Goal: Book appointment/travel/reservation

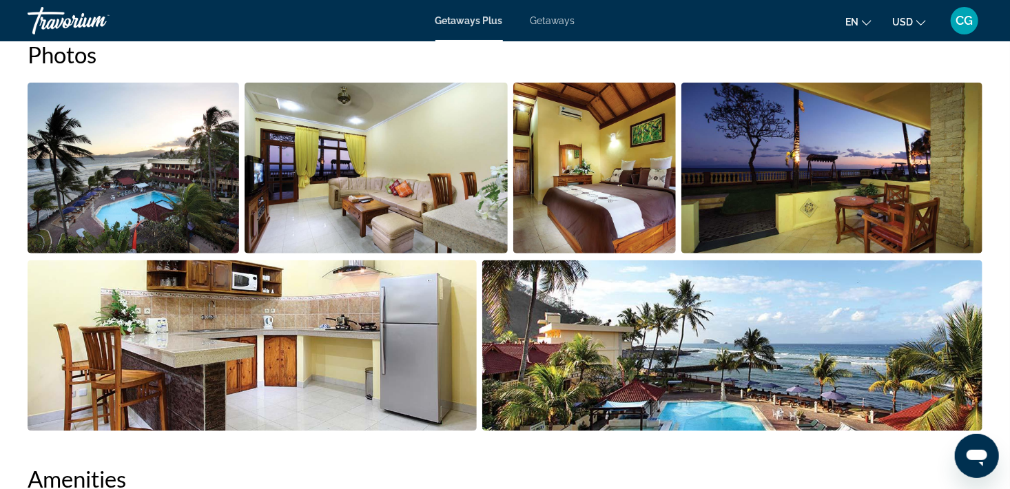
scroll to position [667, 0]
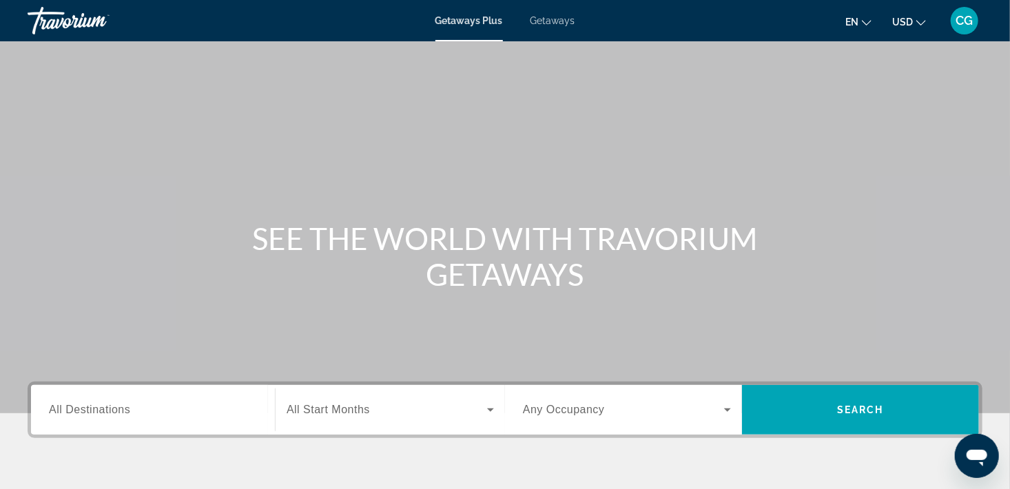
click at [486, 413] on icon "Search widget" at bounding box center [490, 410] width 17 height 17
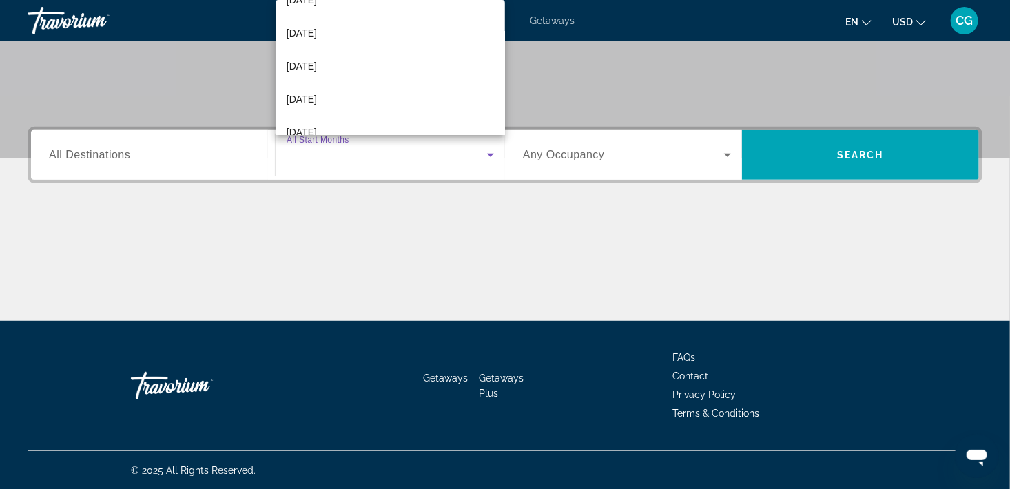
scroll to position [312, 0]
click at [308, 103] on span "August 2026" at bounding box center [302, 107] width 30 height 17
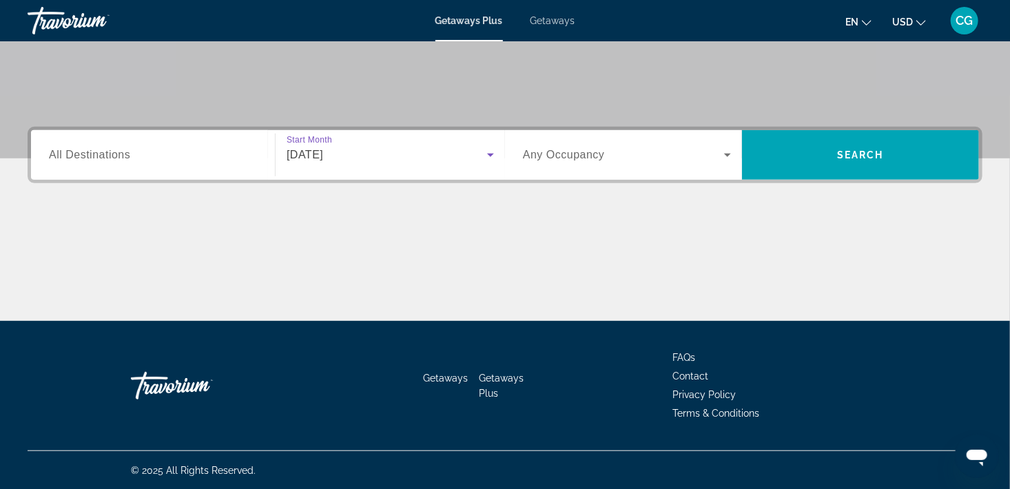
click at [725, 156] on icon "Search widget" at bounding box center [727, 155] width 17 height 17
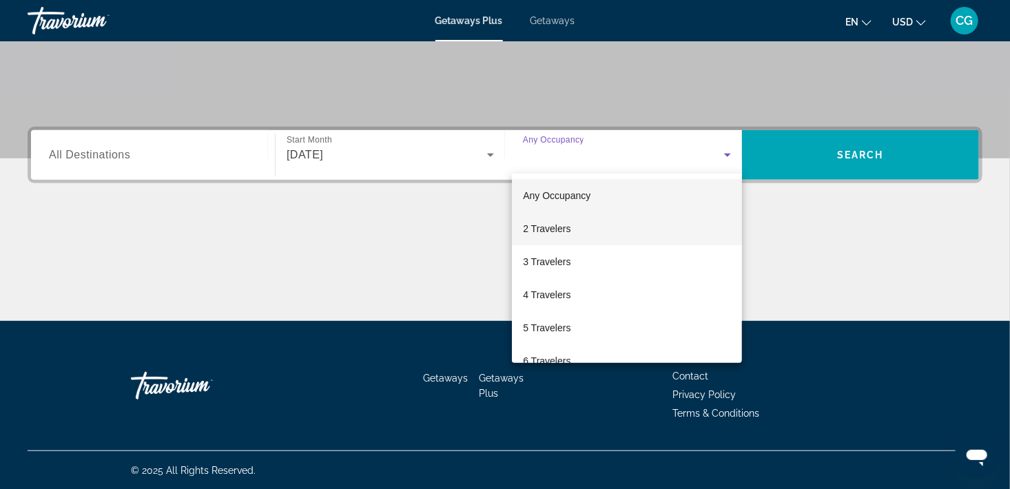
click at [570, 225] on mat-option "2 Travelers" at bounding box center [627, 228] width 230 height 33
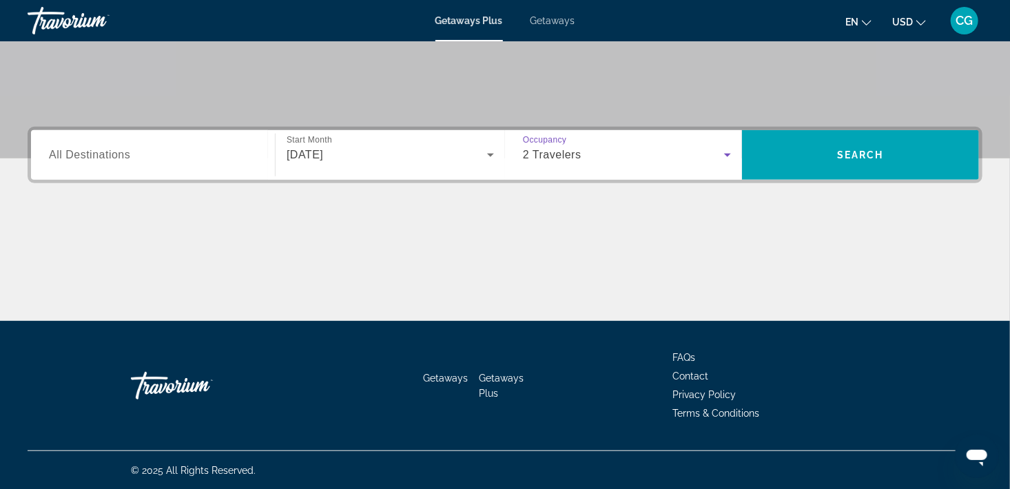
click at [732, 158] on icon "Search widget" at bounding box center [727, 155] width 17 height 17
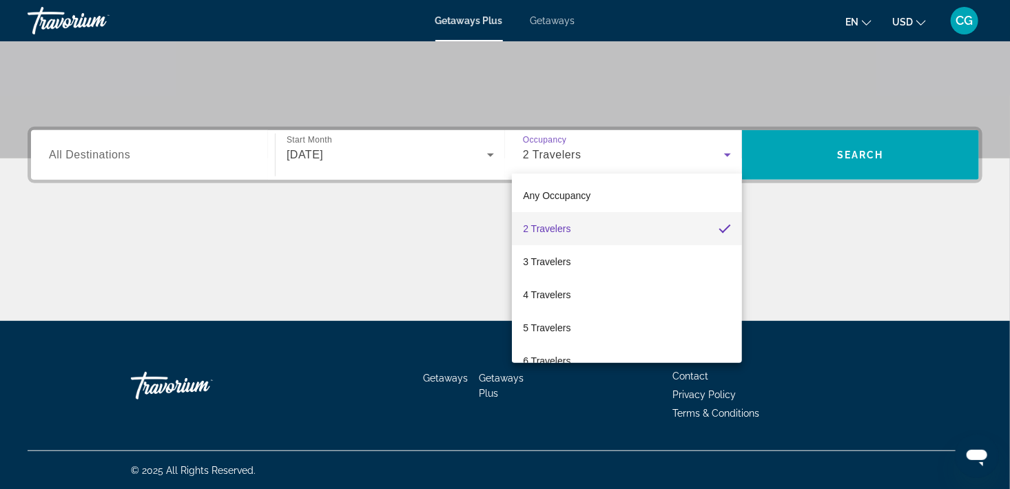
click at [485, 156] on div at bounding box center [505, 244] width 1010 height 489
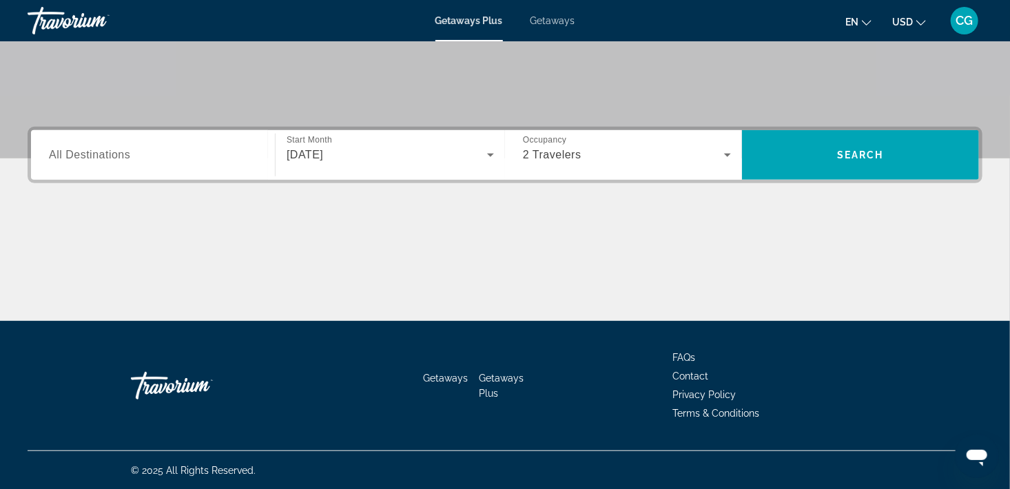
click at [485, 156] on icon "Search widget" at bounding box center [490, 155] width 17 height 17
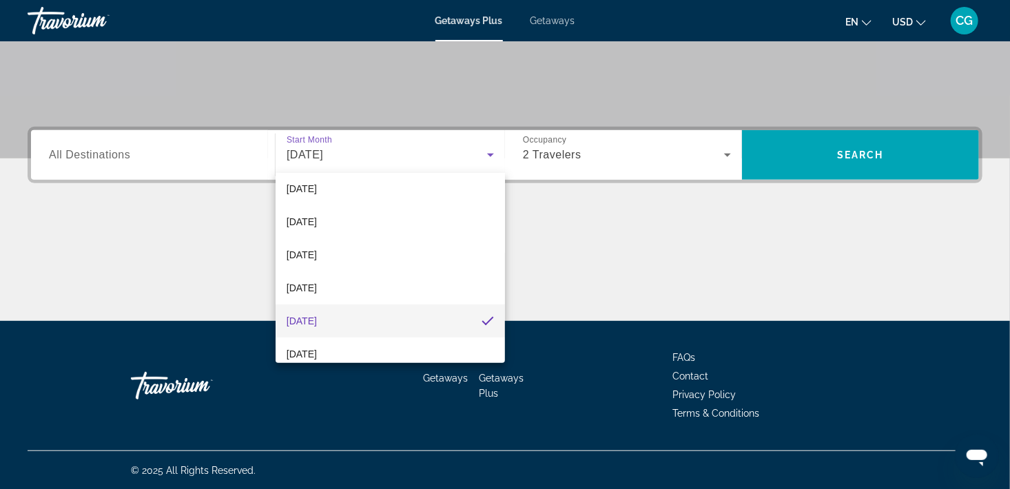
scroll to position [284, 0]
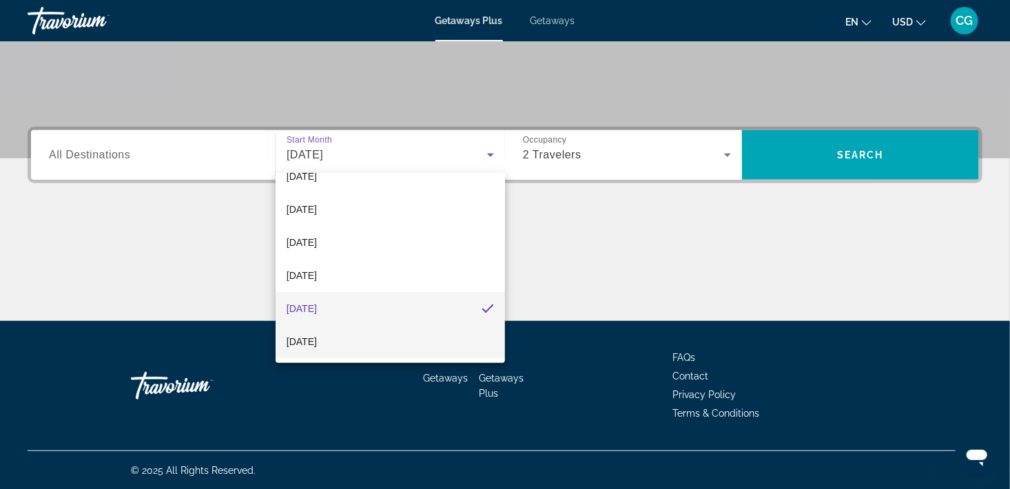
click at [317, 338] on span "September 2026" at bounding box center [302, 341] width 30 height 17
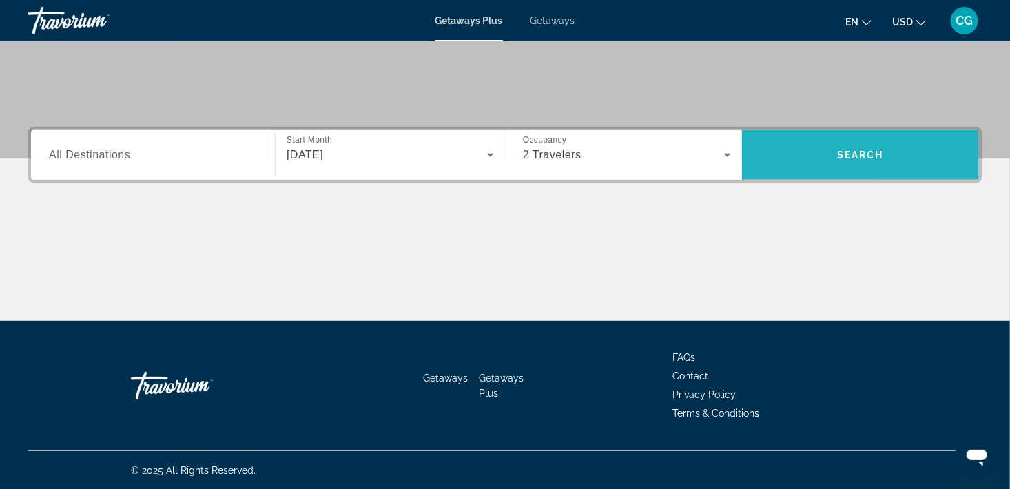
click at [891, 153] on span "Search widget" at bounding box center [860, 154] width 237 height 33
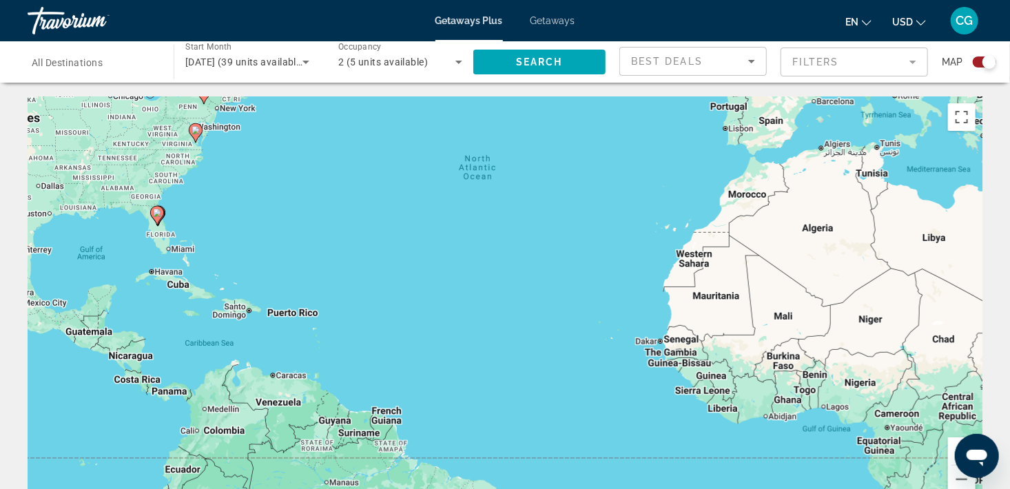
click at [977, 64] on div "Search widget" at bounding box center [984, 61] width 23 height 11
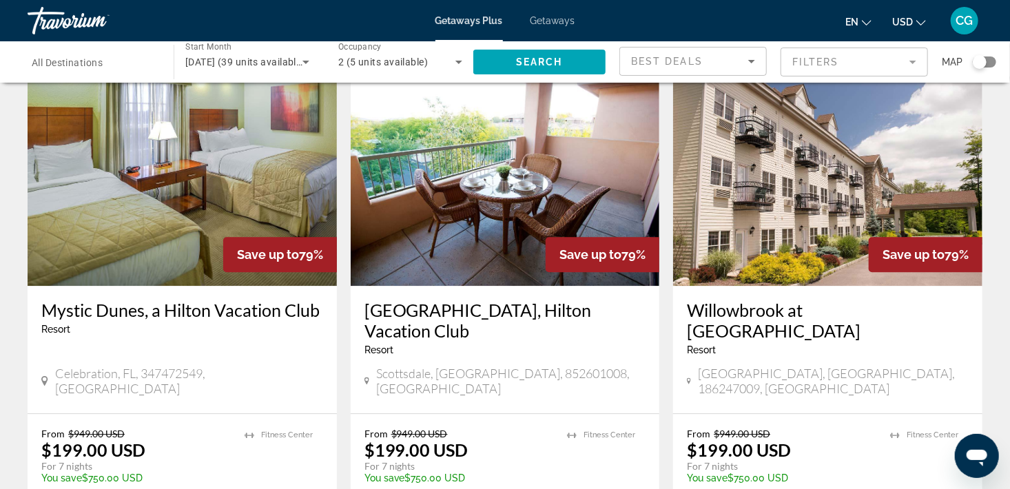
scroll to position [1573, 0]
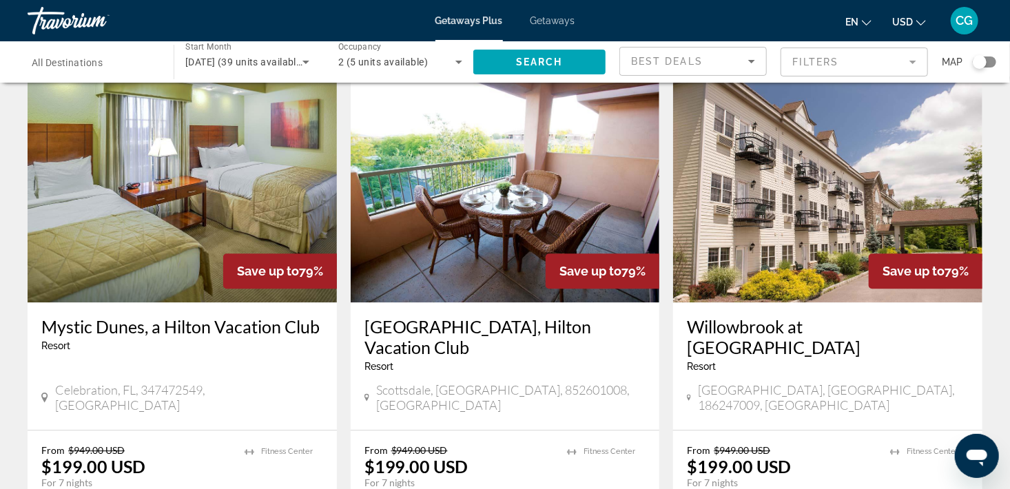
click at [804, 149] on img "Main content" at bounding box center [827, 192] width 309 height 220
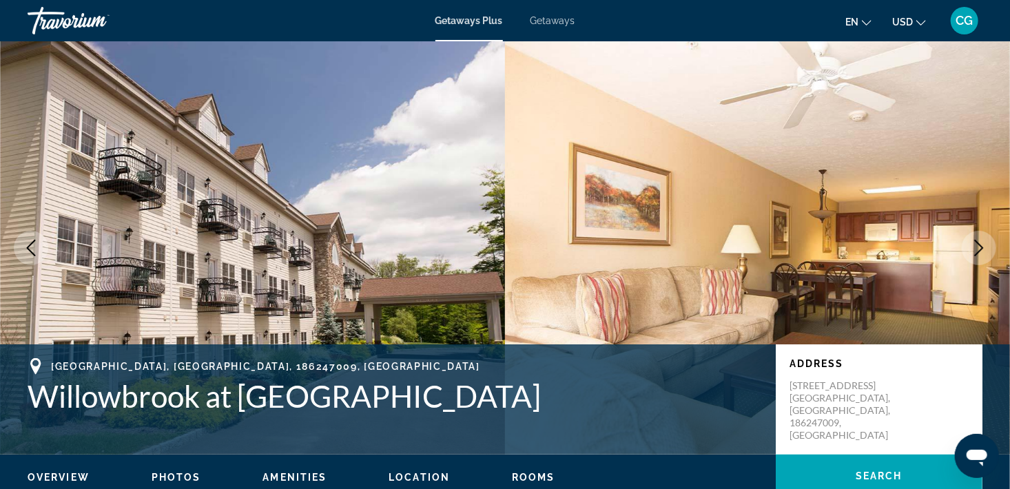
click at [982, 240] on icon "Next image" at bounding box center [979, 248] width 17 height 17
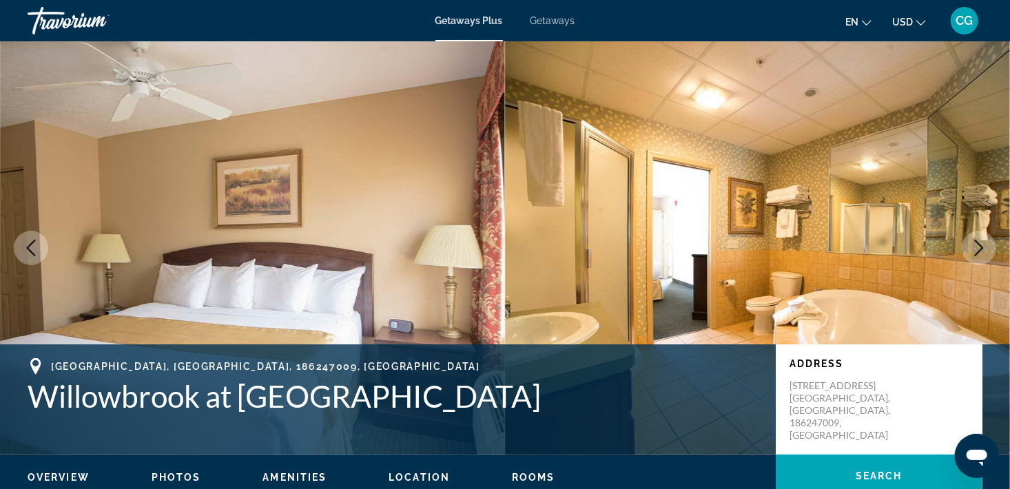
click at [982, 240] on icon "Next image" at bounding box center [979, 248] width 17 height 17
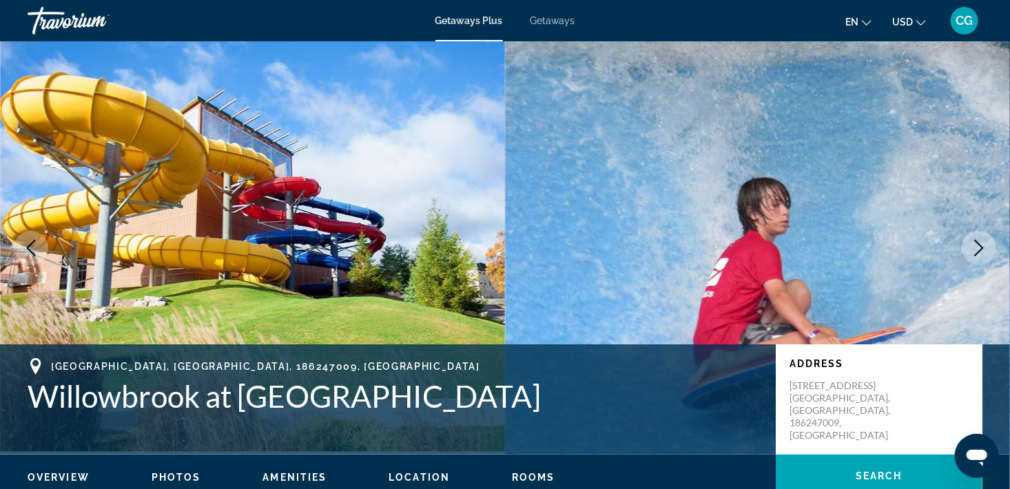
click at [982, 240] on icon "Next image" at bounding box center [979, 248] width 17 height 17
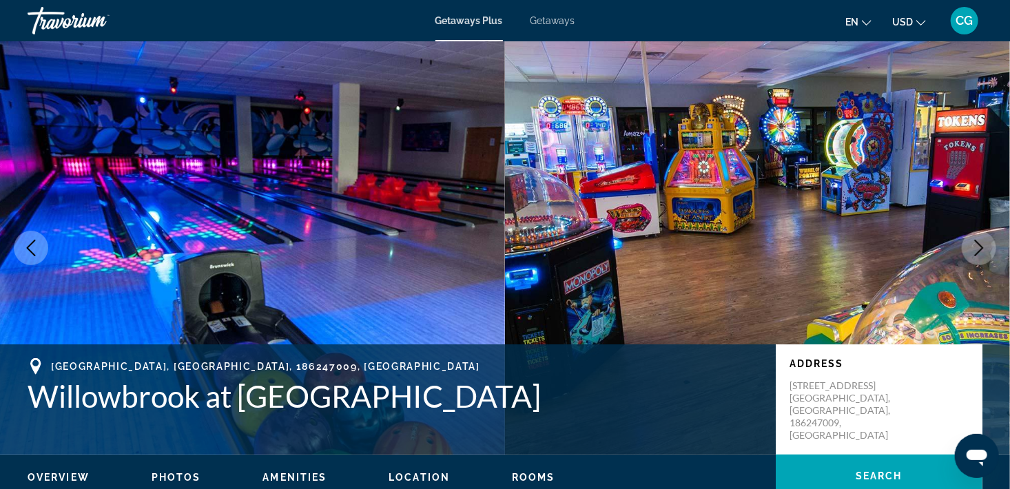
click at [982, 240] on icon "Next image" at bounding box center [979, 248] width 17 height 17
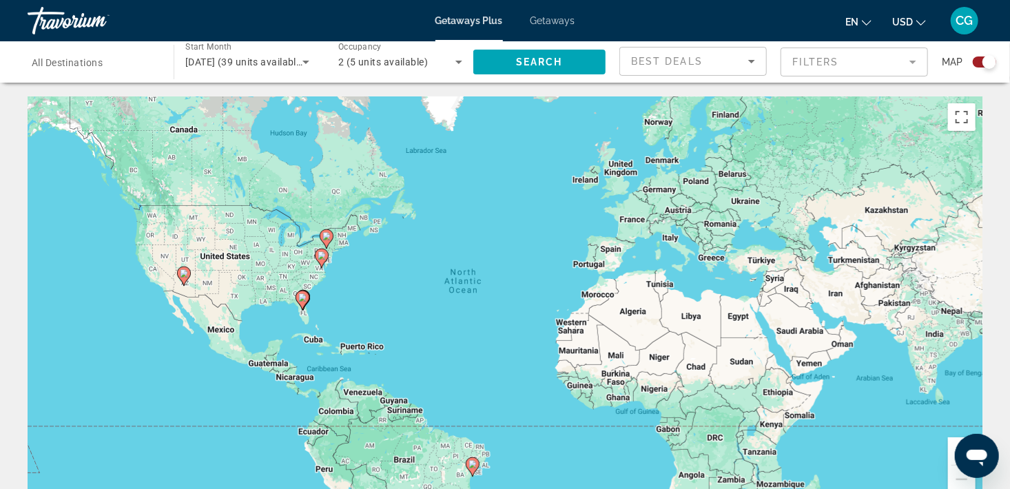
click at [975, 56] on div "Search widget" at bounding box center [979, 61] width 34 height 11
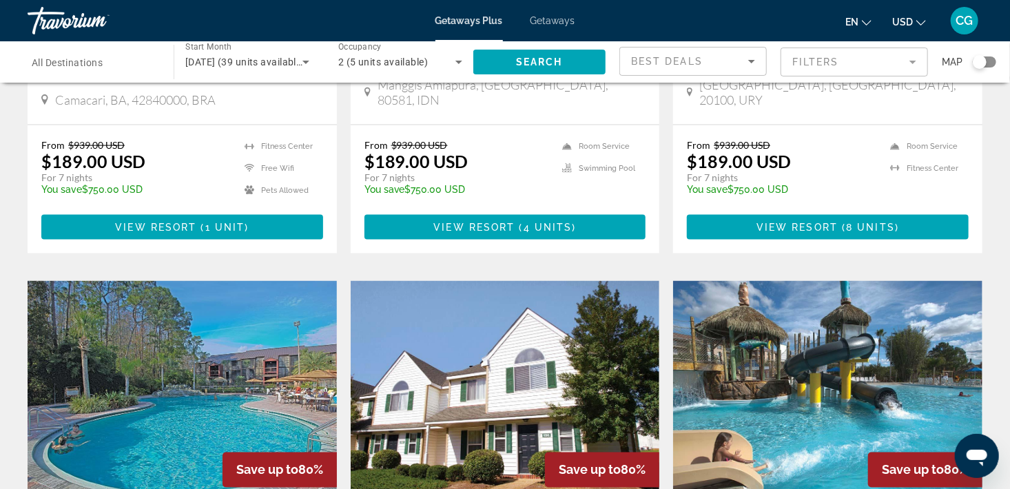
scroll to position [939, 0]
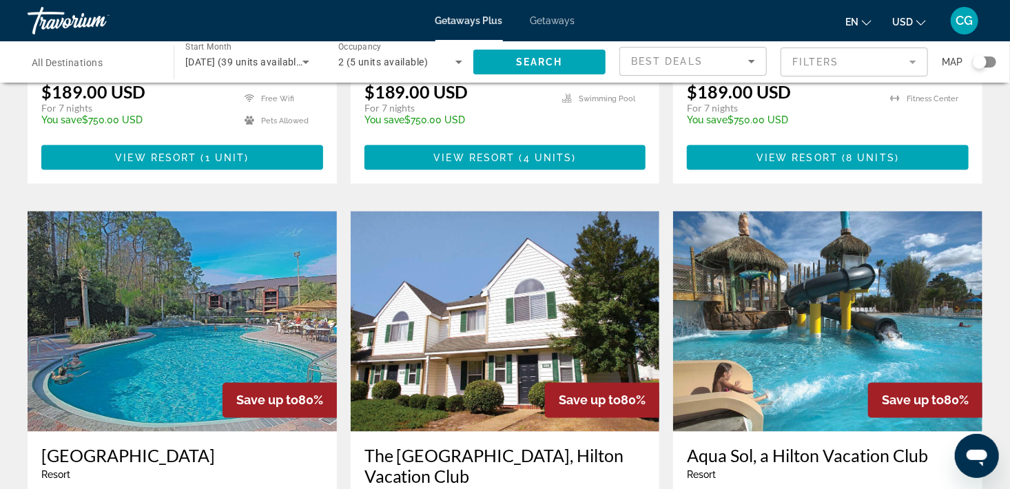
click at [546, 260] on img "Main content" at bounding box center [505, 321] width 309 height 220
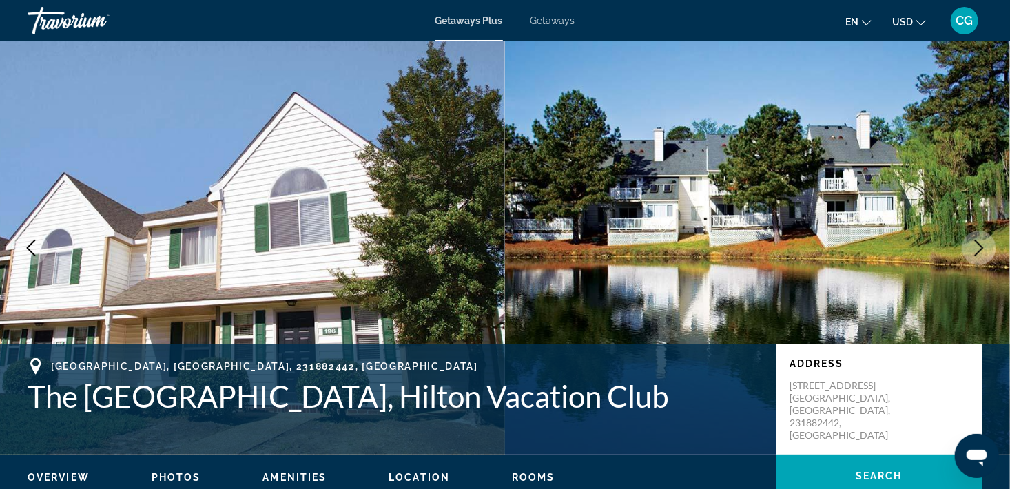
click at [981, 244] on icon "Next image" at bounding box center [979, 248] width 17 height 17
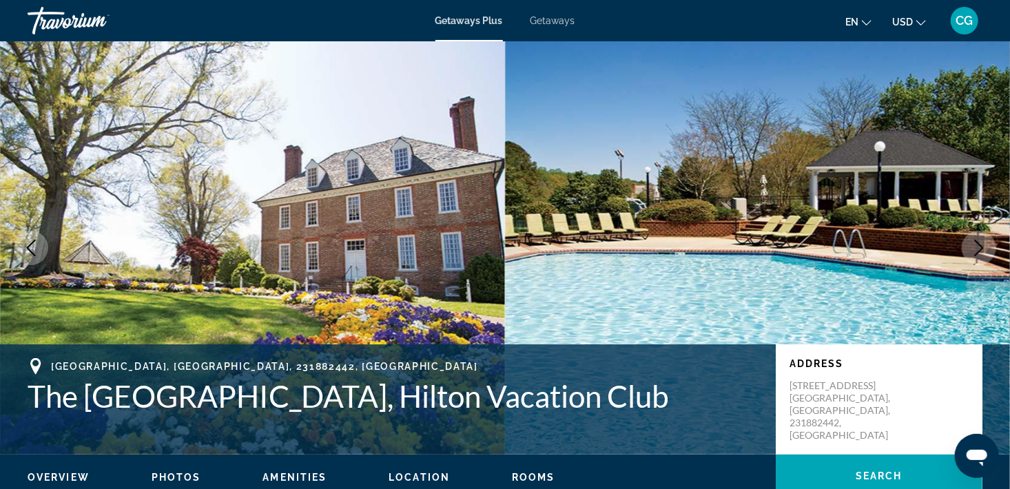
click at [981, 244] on icon "Next image" at bounding box center [979, 248] width 17 height 17
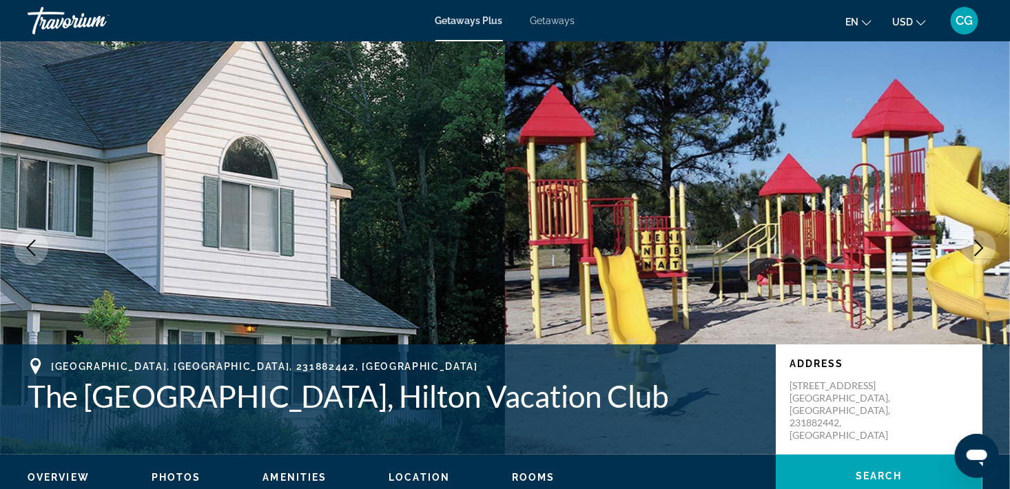
click at [981, 244] on icon "Next image" at bounding box center [979, 248] width 17 height 17
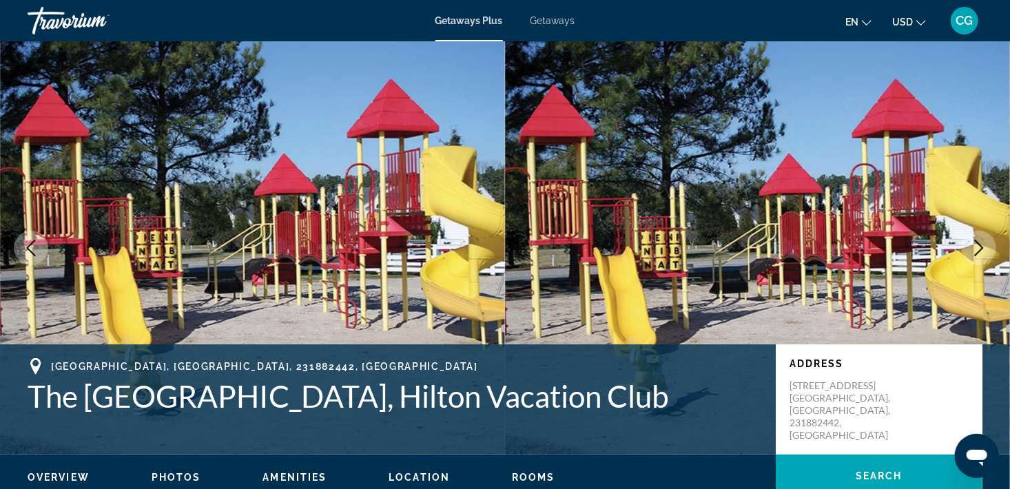
click at [981, 244] on icon "Next image" at bounding box center [979, 248] width 17 height 17
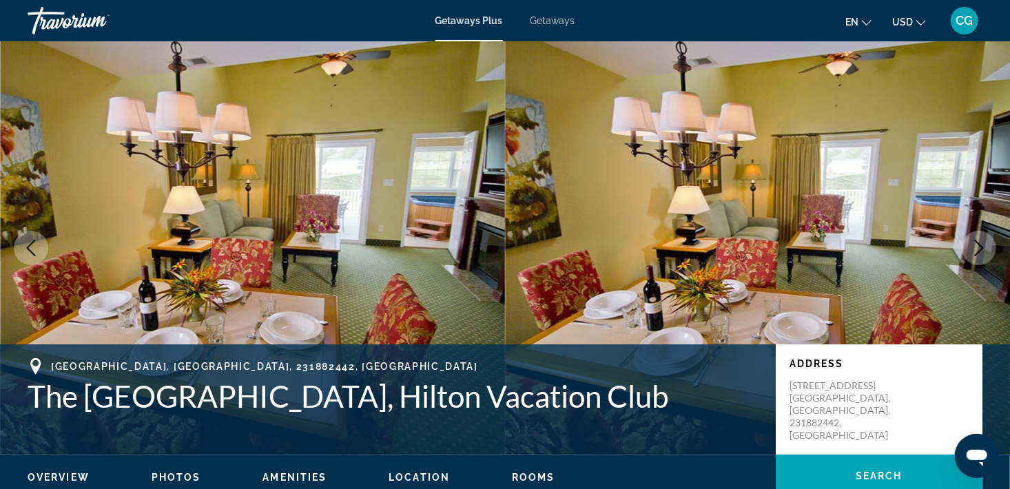
click at [981, 244] on icon "Next image" at bounding box center [979, 248] width 17 height 17
